Goal: Task Accomplishment & Management: Use online tool/utility

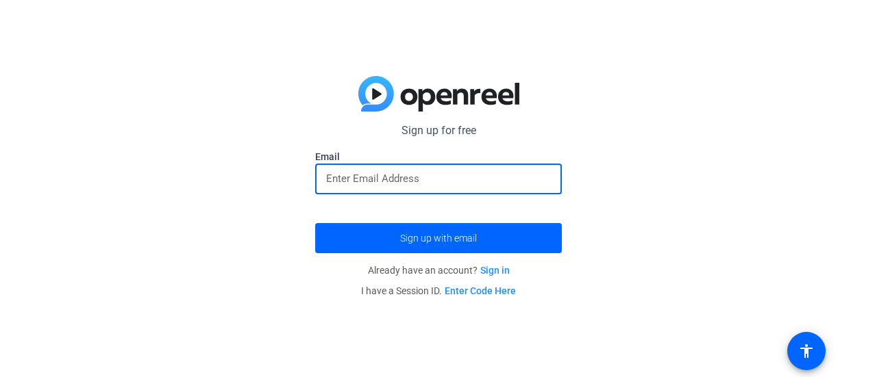
click at [478, 178] on input "email" at bounding box center [438, 179] width 225 height 16
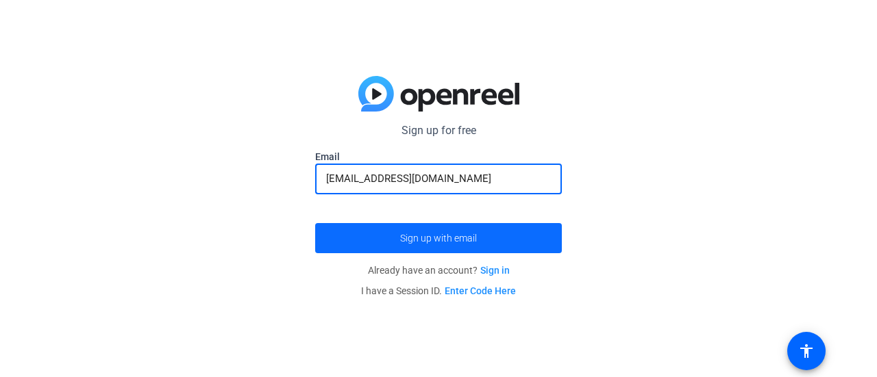
click at [412, 238] on span "Sign up with email" at bounding box center [438, 238] width 77 height 0
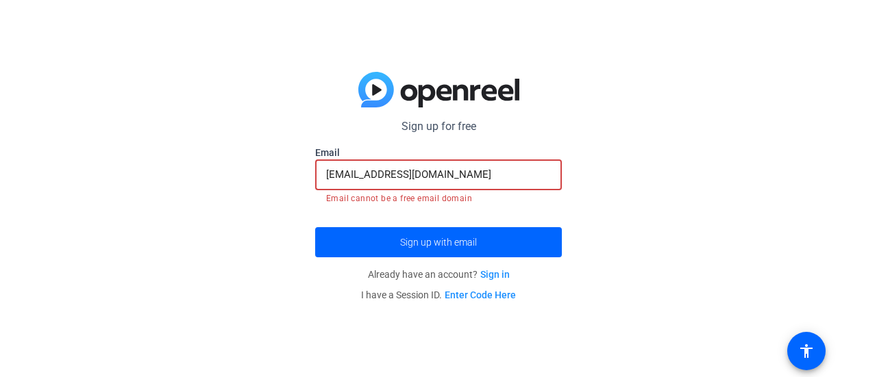
drag, startPoint x: 449, startPoint y: 183, endPoint x: 323, endPoint y: 177, distance: 126.2
click at [323, 177] on div "[EMAIL_ADDRESS][DOMAIN_NAME]" at bounding box center [438, 175] width 247 height 31
type input "[PERSON_NAME][EMAIL_ADDRESS][PERSON_NAME][DOMAIN_NAME]"
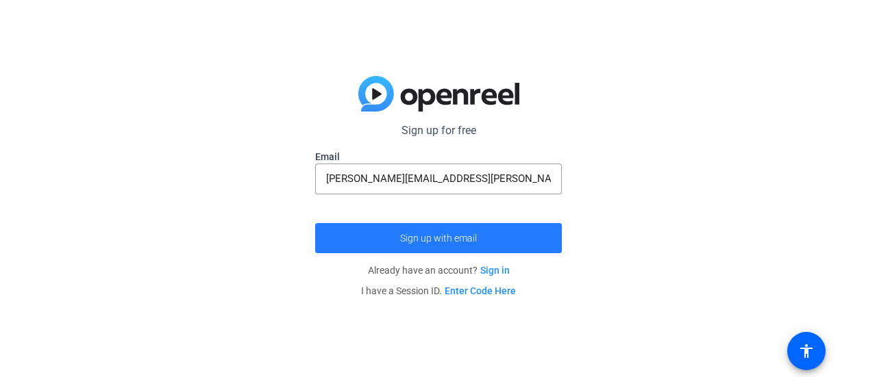
click at [410, 238] on span "Sign up with email" at bounding box center [438, 238] width 77 height 0
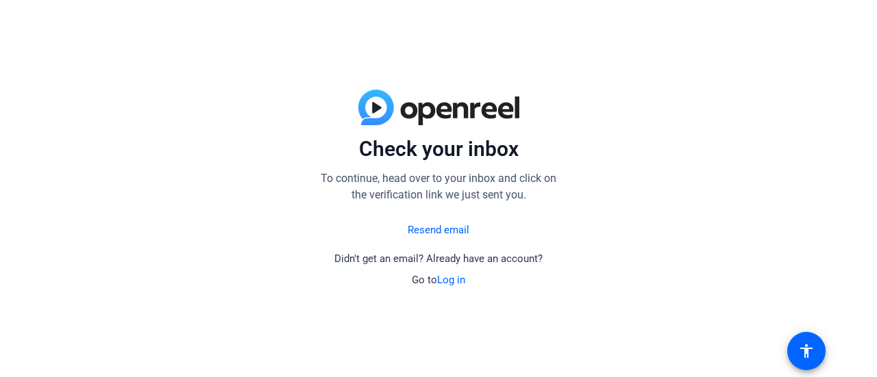
click at [457, 278] on link "Log in" at bounding box center [451, 280] width 28 height 12
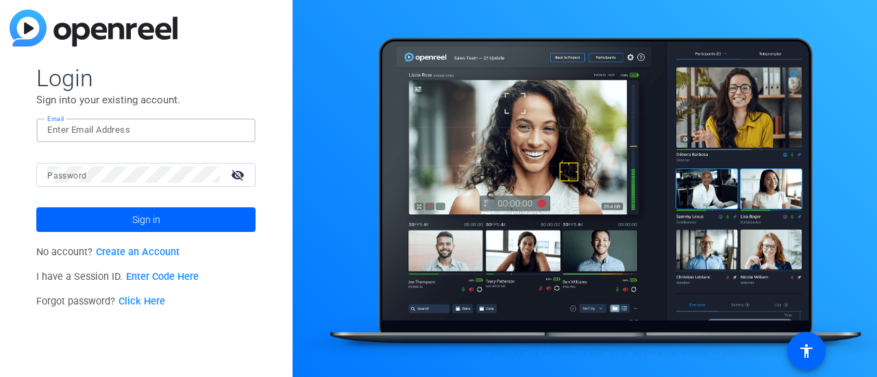
click at [131, 128] on input "Email" at bounding box center [145, 130] width 197 height 16
click at [147, 140] on div "[PERSON_NAME][EMAIL_ADDRESS][PERSON_NAME][DOMAIN_NAME]" at bounding box center [145, 130] width 197 height 24
drag, startPoint x: 236, startPoint y: 131, endPoint x: 171, endPoint y: 134, distance: 65.2
click at [171, 134] on input "[EMAIL_ADDRESS][PERSON_NAME]@@" at bounding box center [145, 130] width 197 height 16
type input "[PERSON_NAME][EMAIL_ADDRESS][PERSON_NAME][DOMAIN_NAME]"
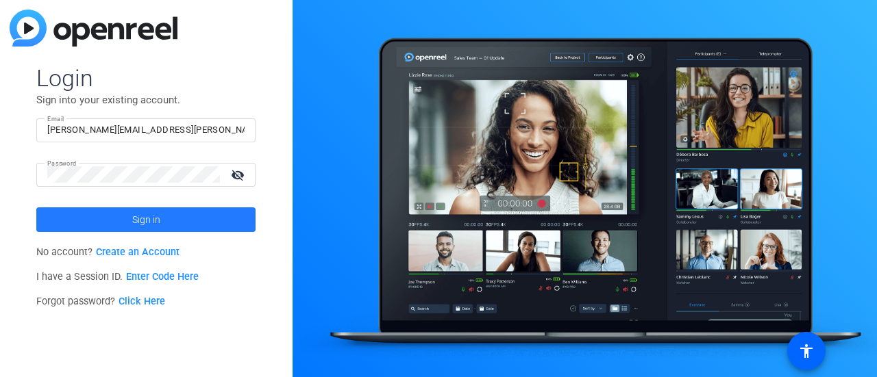
click at [131, 220] on span at bounding box center [145, 219] width 219 height 33
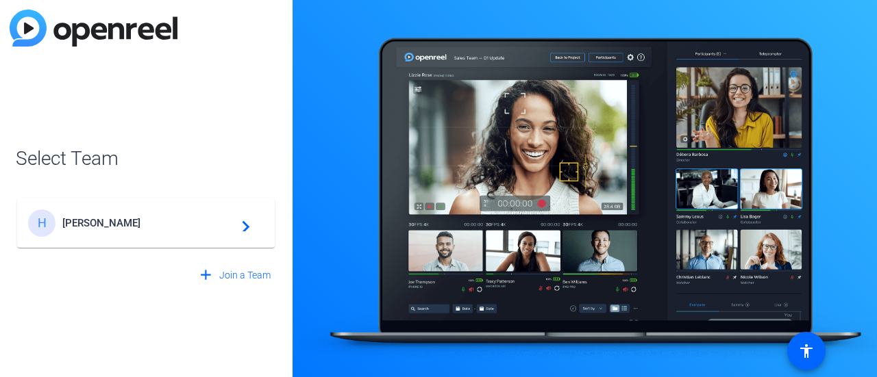
click at [242, 226] on mat-icon "navigate_next" at bounding box center [242, 223] width 16 height 16
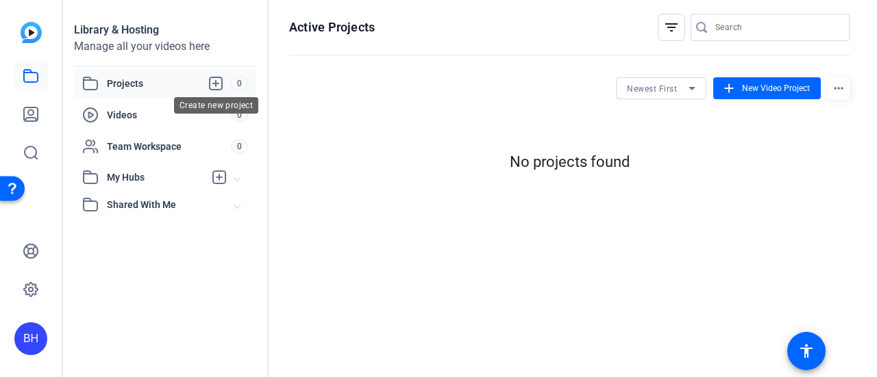
click at [218, 83] on icon at bounding box center [216, 83] width 12 height 12
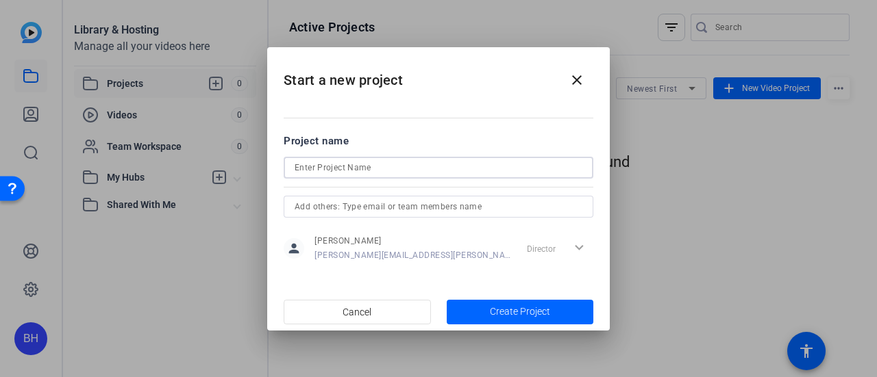
click at [329, 171] on input at bounding box center [439, 168] width 288 height 16
type input "Sequoia"
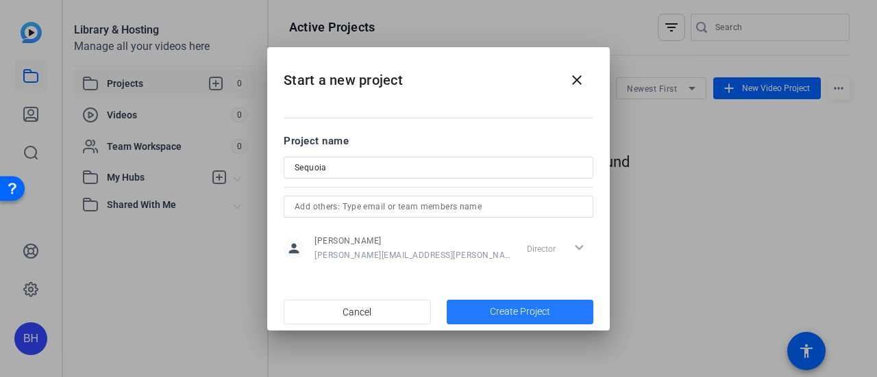
click at [497, 313] on span "Create Project" at bounding box center [520, 312] width 60 height 14
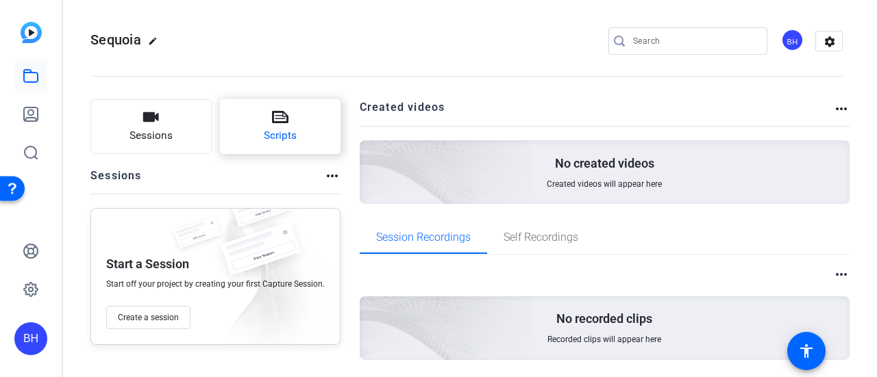
click at [273, 110] on icon at bounding box center [280, 117] width 16 height 16
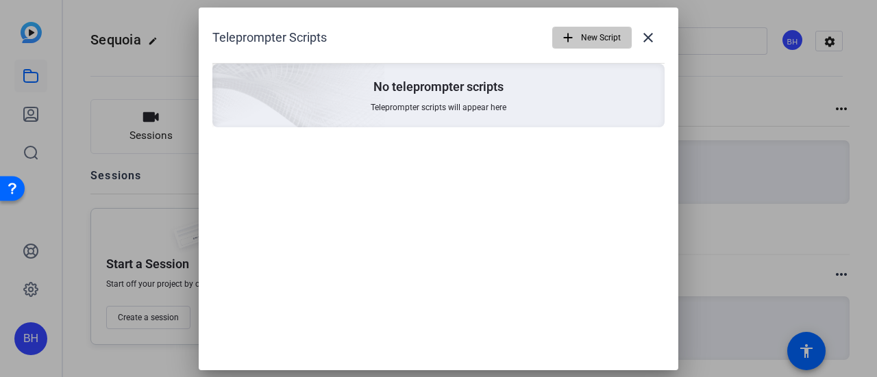
click at [567, 38] on mat-icon "add" at bounding box center [567, 37] width 15 height 15
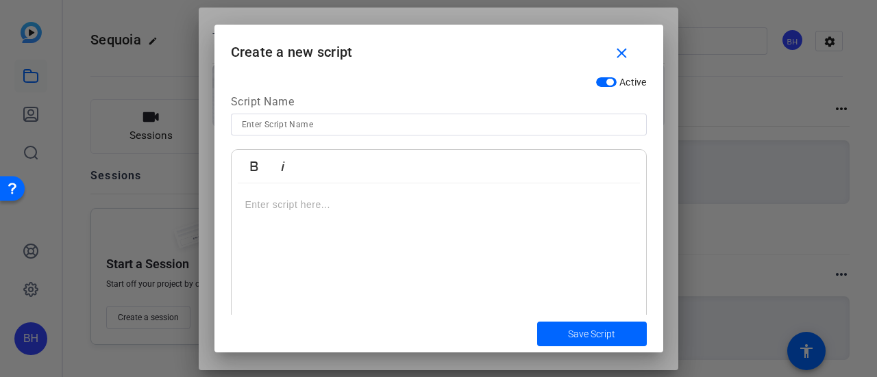
click at [247, 204] on p at bounding box center [438, 204] width 387 height 15
click at [273, 202] on p at bounding box center [438, 204] width 387 height 15
click at [264, 208] on p at bounding box center [438, 204] width 387 height 15
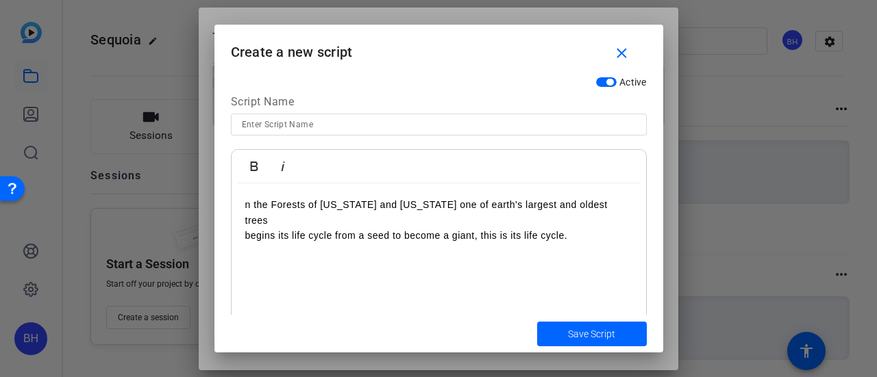
click at [241, 199] on div "n the Forests of [US_STATE] and [US_STATE] one of earth's largest and oldest tr…" at bounding box center [438, 269] width 414 height 171
click at [570, 334] on span "Save Script" at bounding box center [591, 334] width 47 height 14
click at [586, 332] on span "Save Script" at bounding box center [591, 334] width 47 height 14
click at [586, 228] on p "begins its life cycle from a seed to become a giant, this is its life cycle." at bounding box center [438, 235] width 387 height 15
click at [247, 259] on p at bounding box center [438, 266] width 387 height 15
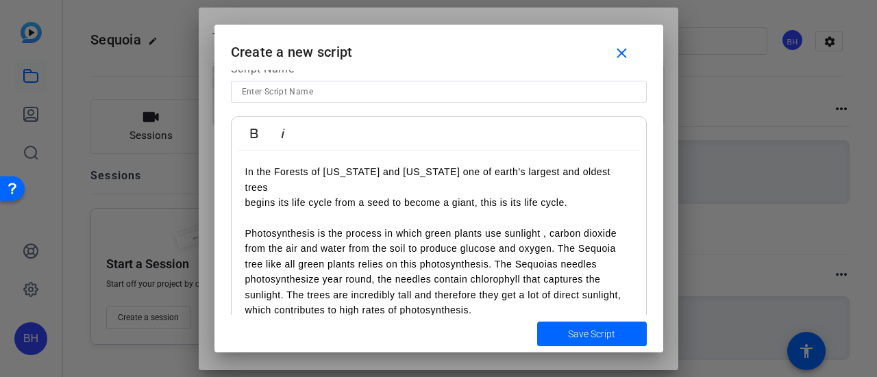
scroll to position [53, 0]
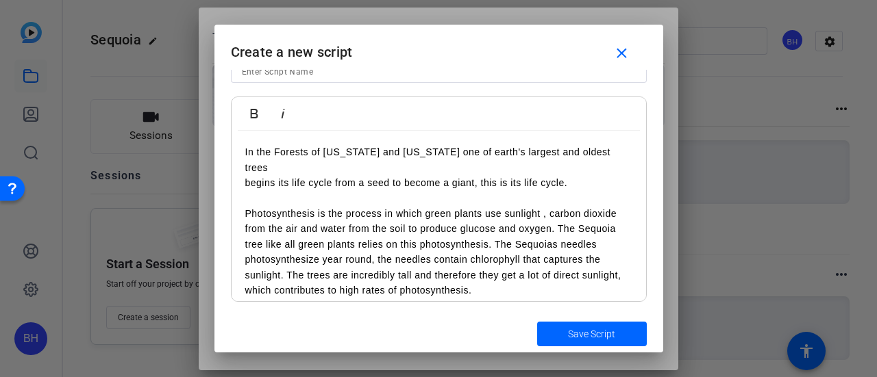
click at [482, 281] on p "Photosynthesis is the process in which green plants use sunlight , carbon dioxi…" at bounding box center [438, 252] width 387 height 92
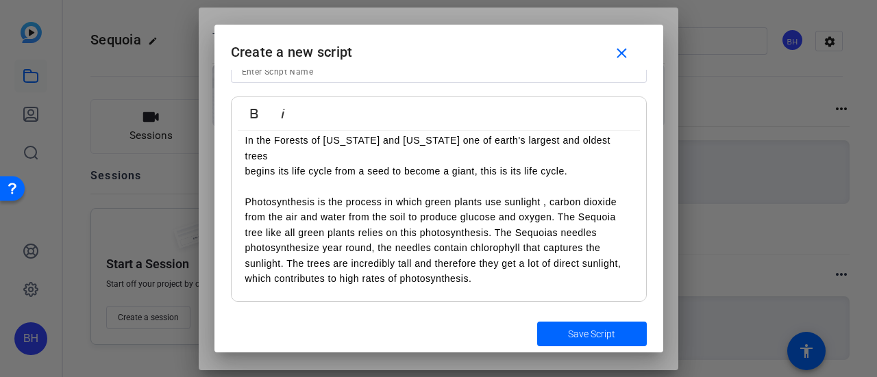
click at [245, 302] on p at bounding box center [438, 309] width 387 height 15
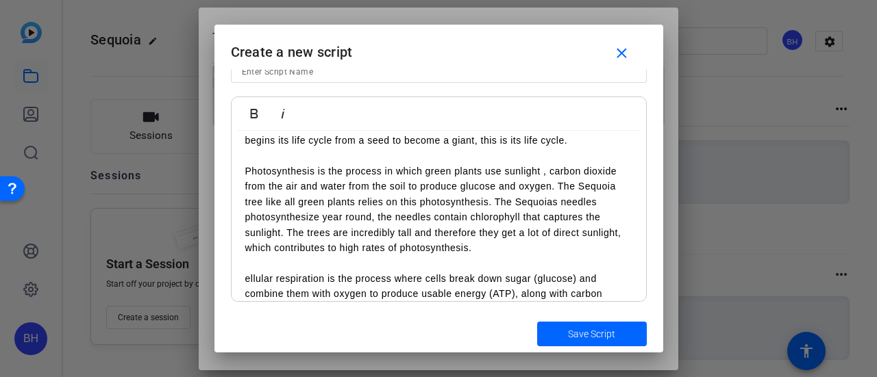
scroll to position [55, 0]
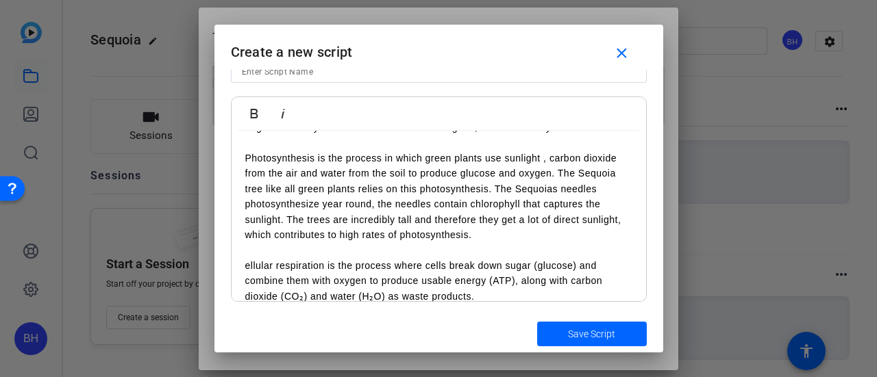
click at [240, 248] on div "In the Forests of [US_STATE] and [US_STATE] one of earth's largest and oldest t…" at bounding box center [438, 196] width 414 height 242
click at [592, 331] on span "Save Script" at bounding box center [591, 334] width 47 height 14
click at [597, 330] on span "Save Script" at bounding box center [591, 334] width 47 height 14
click at [621, 60] on mat-icon "close" at bounding box center [621, 53] width 17 height 17
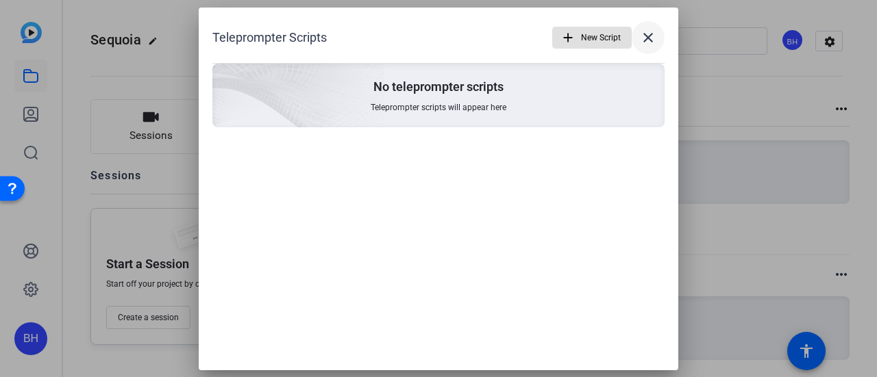
click at [649, 37] on mat-icon "close" at bounding box center [648, 37] width 16 height 16
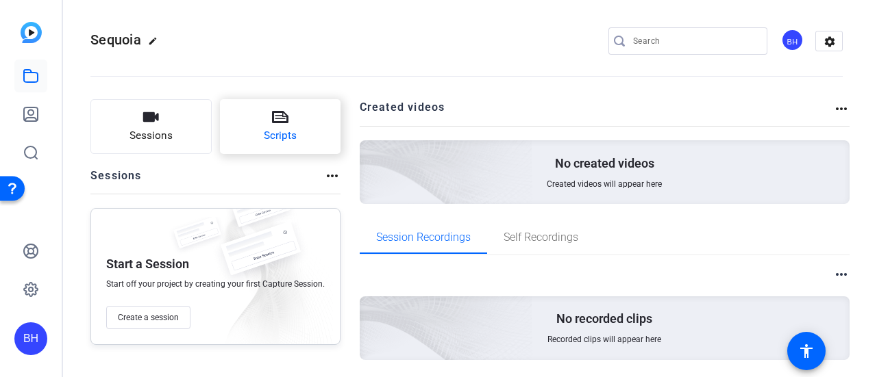
click at [272, 128] on span "Scripts" at bounding box center [280, 136] width 33 height 16
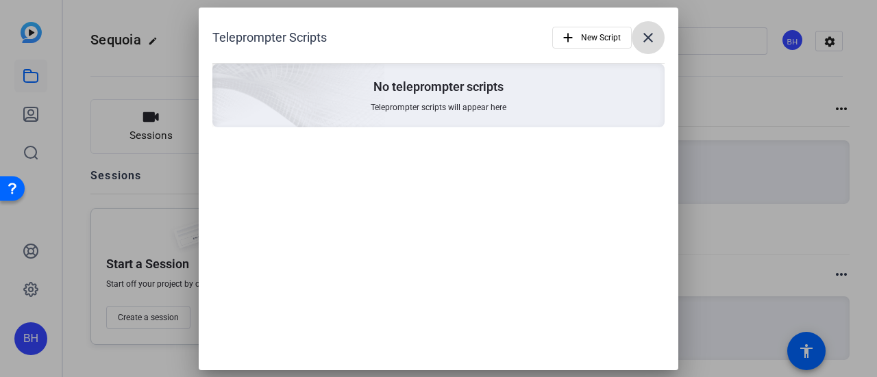
click at [645, 28] on span at bounding box center [647, 37] width 33 height 33
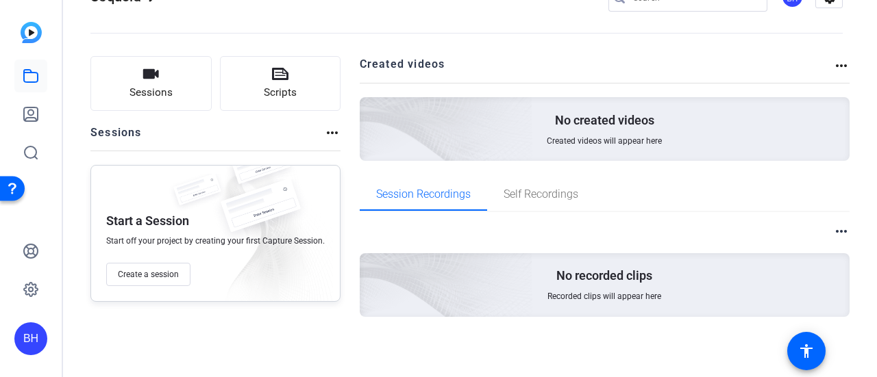
scroll to position [0, 0]
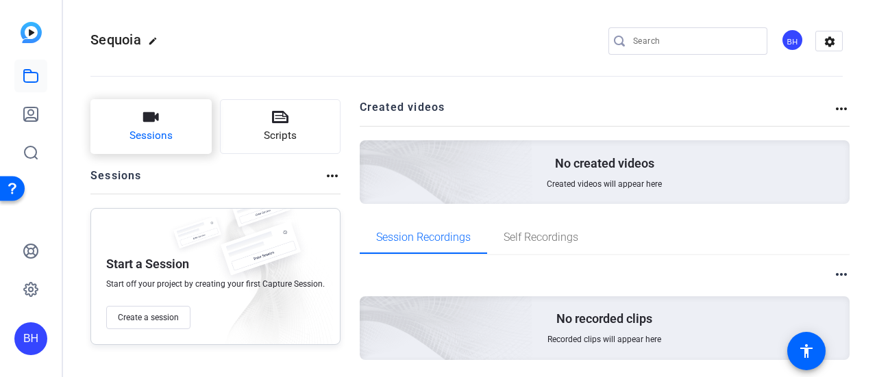
drag, startPoint x: 176, startPoint y: 118, endPoint x: 161, endPoint y: 123, distance: 15.8
click at [161, 123] on button "Sessions" at bounding box center [150, 126] width 121 height 55
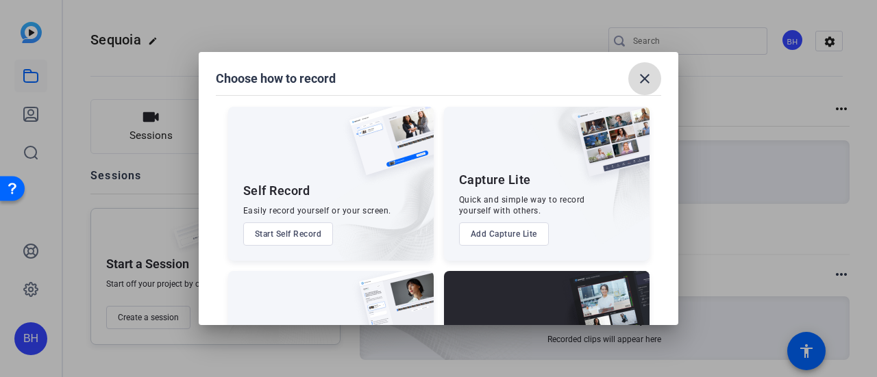
click at [642, 79] on mat-icon "close" at bounding box center [644, 79] width 16 height 16
